Goal: Task Accomplishment & Management: Use online tool/utility

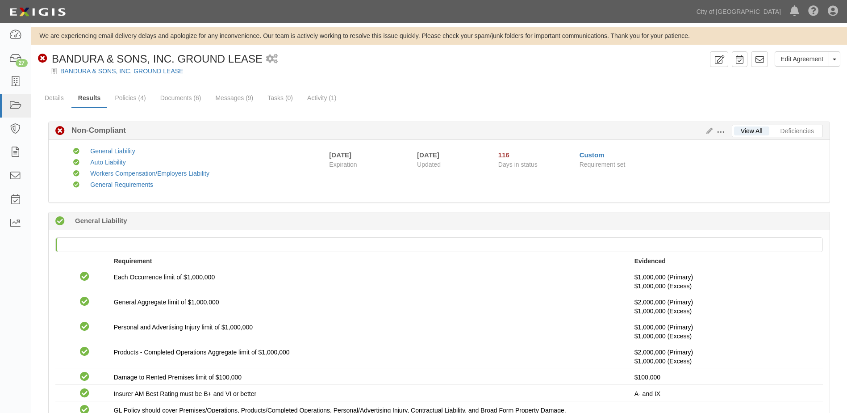
scroll to position [33, 0]
click at [60, 99] on link "Details" at bounding box center [54, 98] width 33 height 19
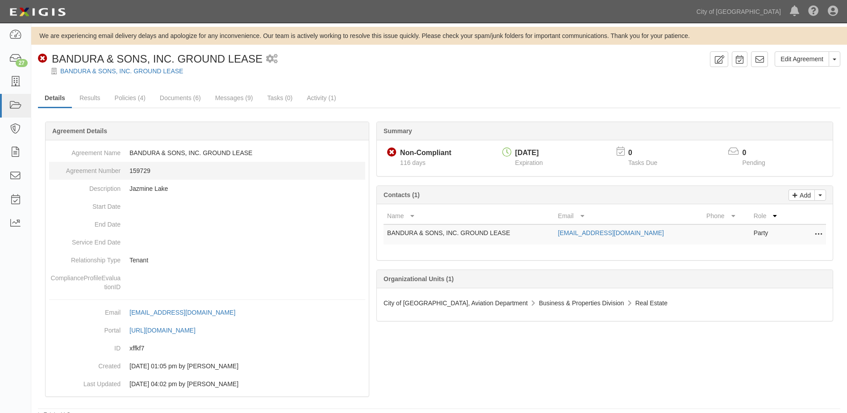
click at [148, 170] on dd "159729" at bounding box center [207, 171] width 316 height 18
copy dd "159729"
click at [317, 99] on link "Activity (1)" at bounding box center [321, 98] width 42 height 19
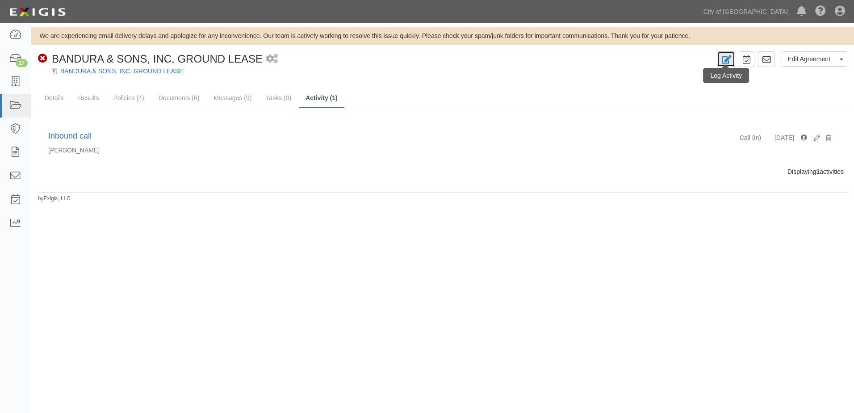
click at [729, 59] on icon at bounding box center [726, 59] width 10 height 8
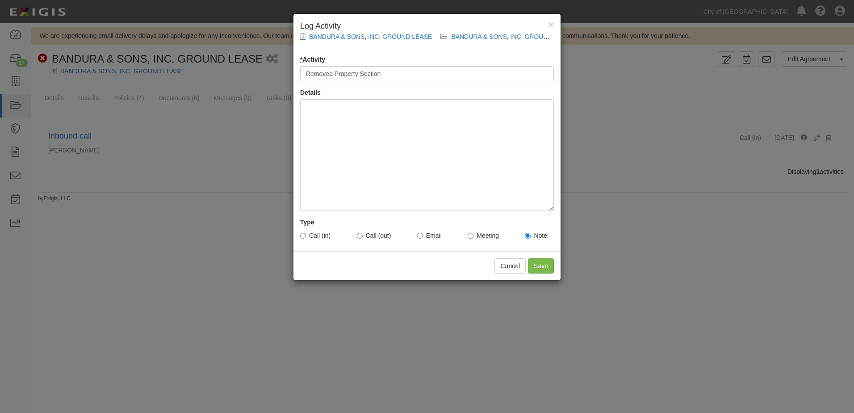
type input "Removed Property Section"
click at [503, 119] on div at bounding box center [427, 155] width 254 height 112
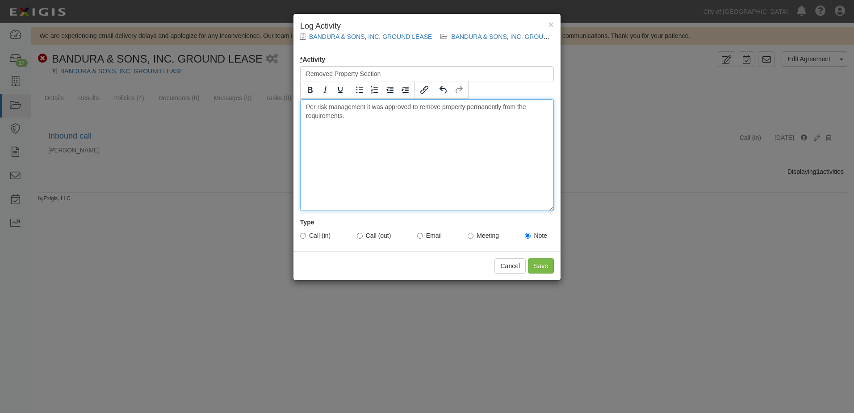
click at [353, 119] on div "Per risk management it was approved to remove property permanently from the req…" at bounding box center [427, 155] width 254 height 112
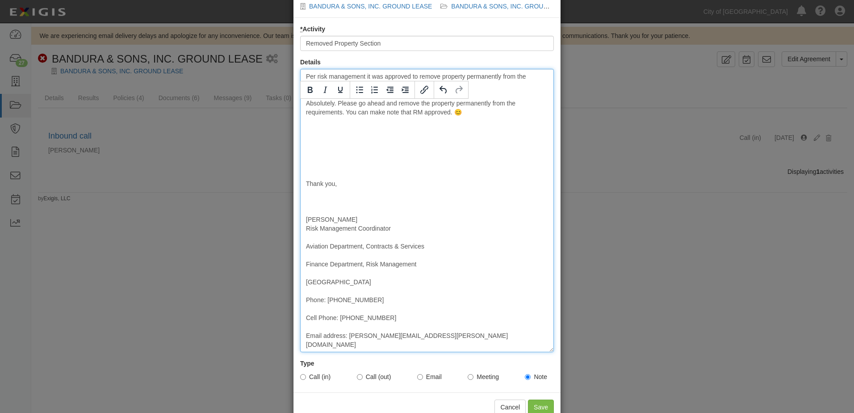
scroll to position [44, 0]
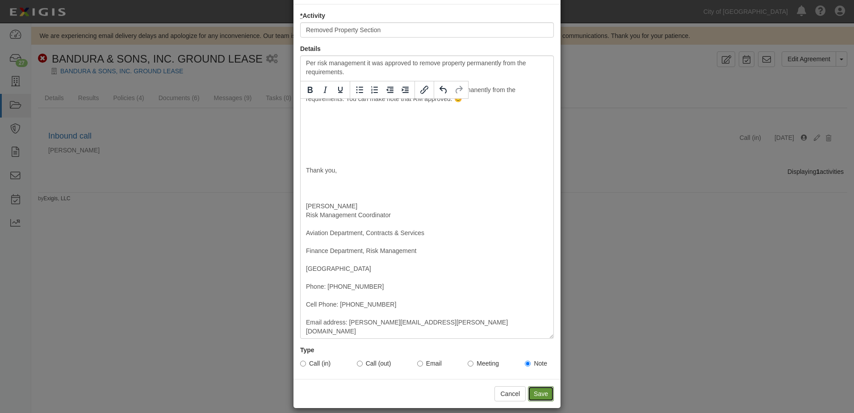
click at [531, 386] on input "Save" at bounding box center [541, 393] width 26 height 15
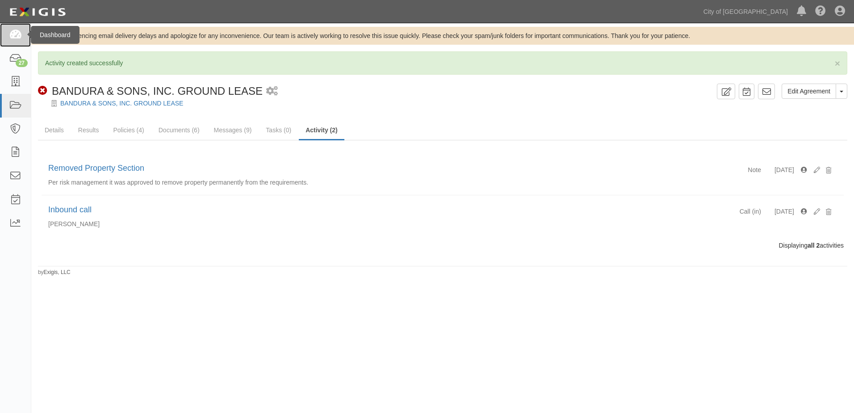
click at [15, 34] on icon at bounding box center [15, 35] width 13 height 10
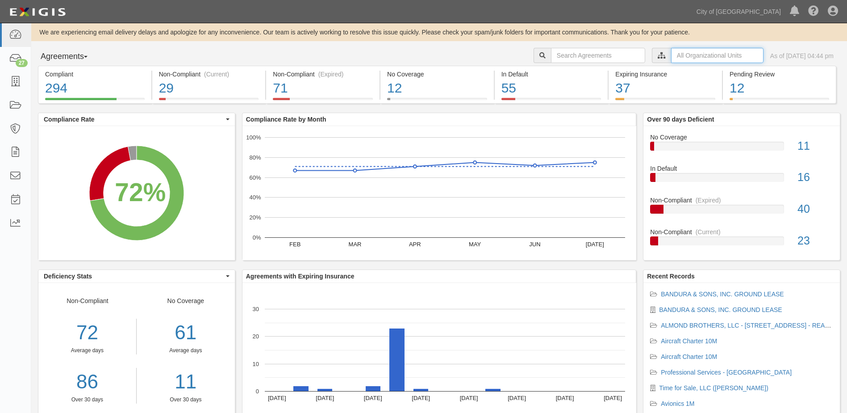
click at [674, 52] on input "text" at bounding box center [717, 55] width 92 height 15
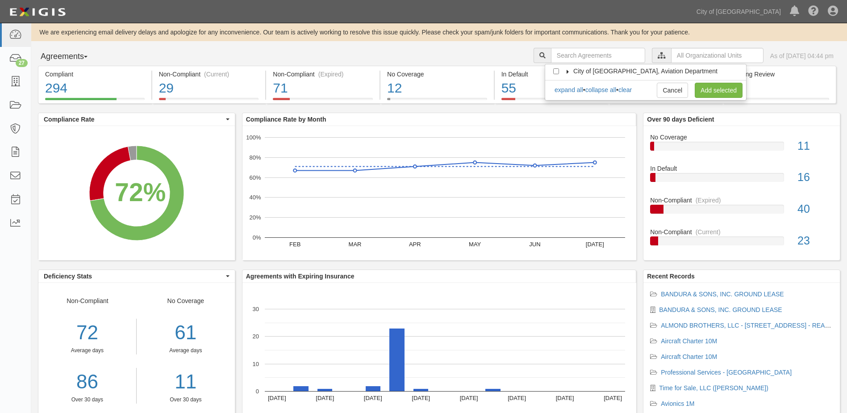
click at [565, 68] on label "City of [GEOGRAPHIC_DATA], Aviation Department" at bounding box center [639, 71] width 155 height 9
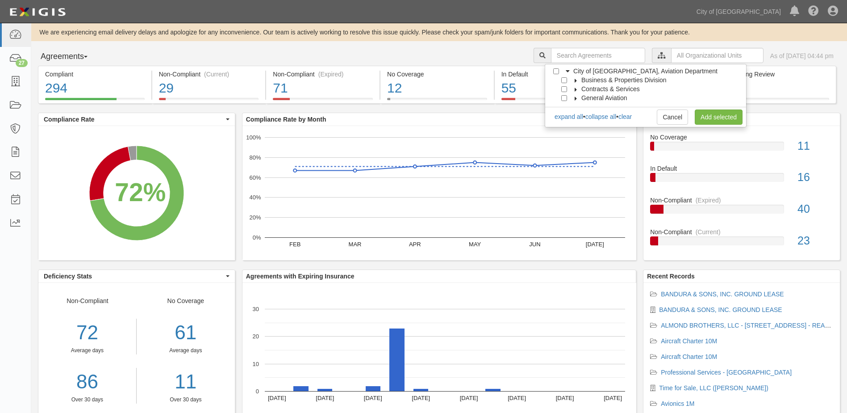
click at [576, 78] on label "Business & Properties Division" at bounding box center [618, 79] width 96 height 9
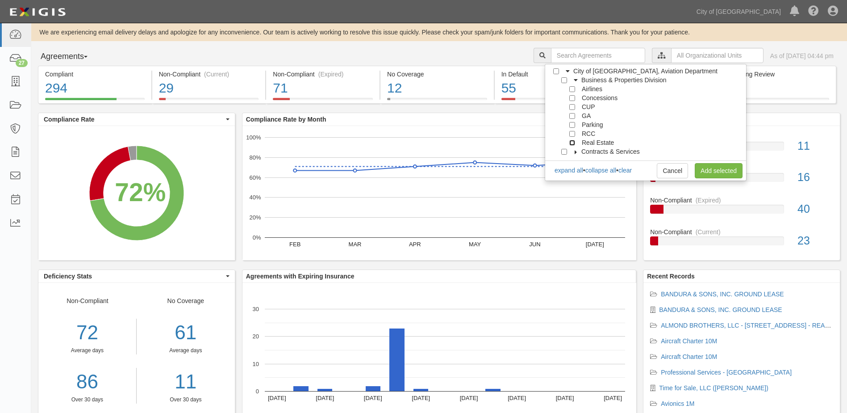
click at [573, 142] on input "Real Estate" at bounding box center [572, 143] width 6 height 6
checkbox input "true"
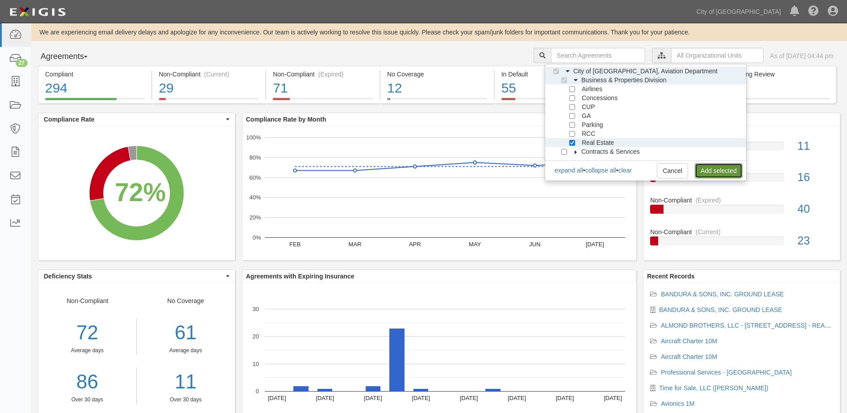
click at [702, 169] on link "Add selected" at bounding box center [719, 170] width 48 height 15
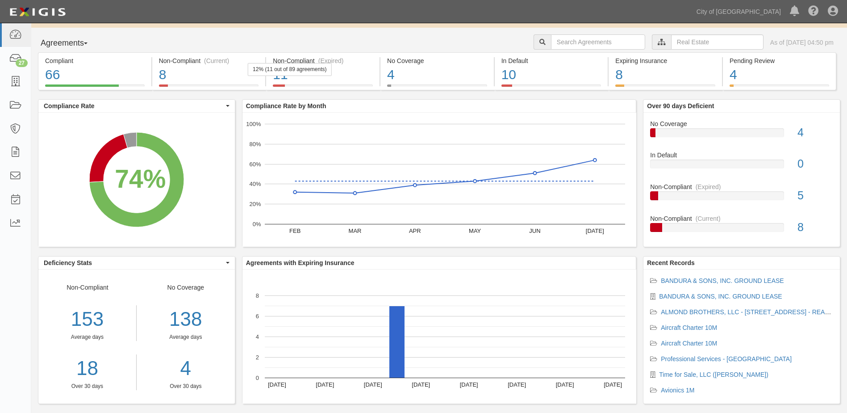
scroll to position [26, 0]
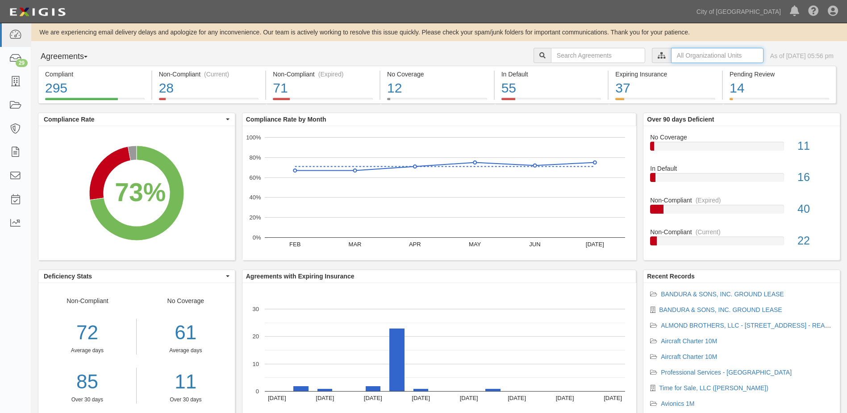
click at [671, 57] on input "text" at bounding box center [717, 55] width 92 height 15
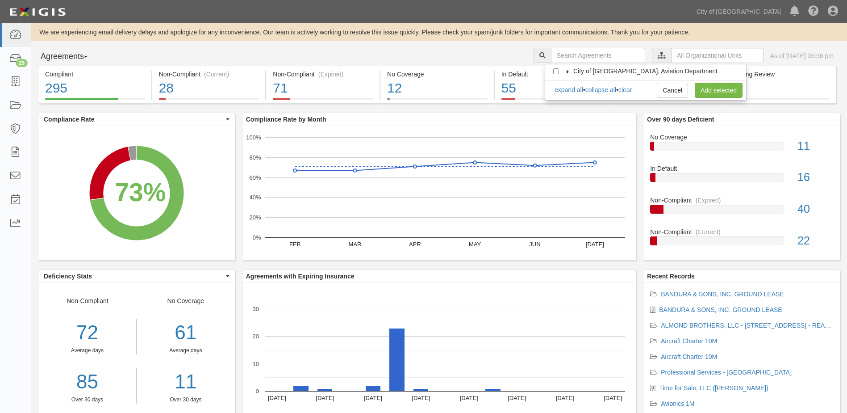
click at [568, 72] on icon at bounding box center [568, 72] width 6 height 4
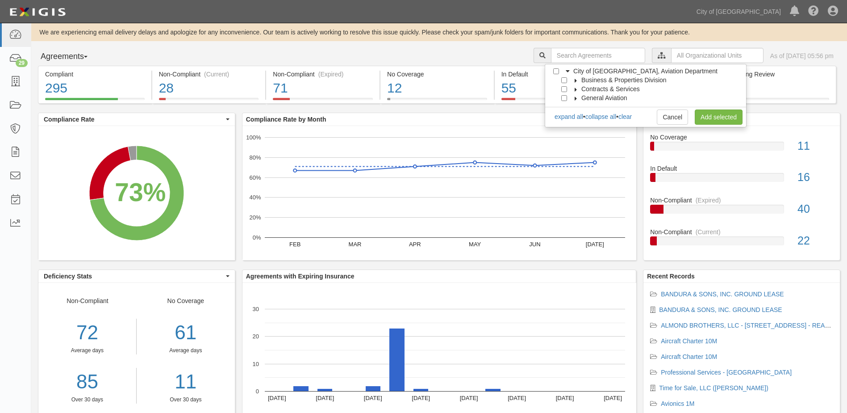
click at [573, 80] on icon at bounding box center [576, 81] width 6 height 4
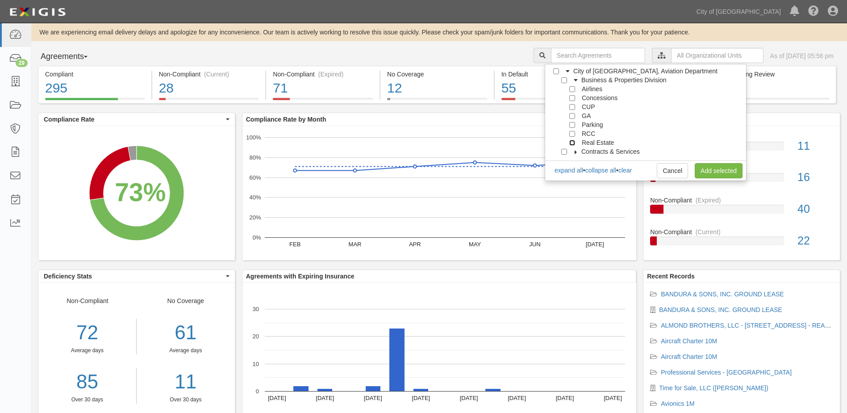
click at [573, 140] on input "Real Estate" at bounding box center [572, 143] width 6 height 6
checkbox input "true"
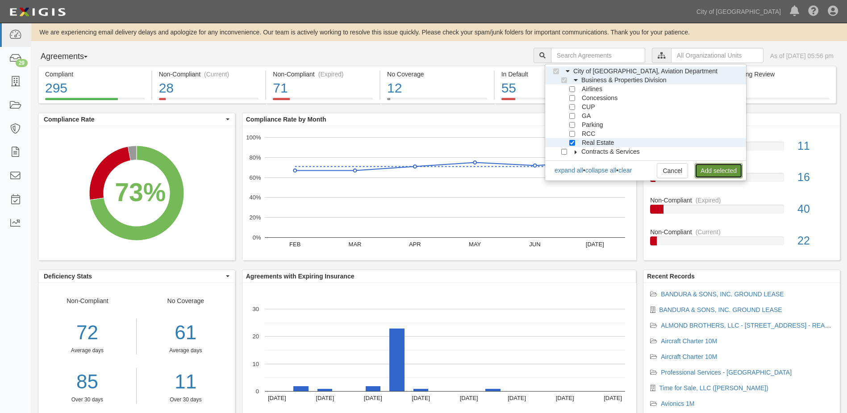
click at [711, 167] on link "Add selected" at bounding box center [719, 170] width 48 height 15
